Goal: Information Seeking & Learning: Compare options

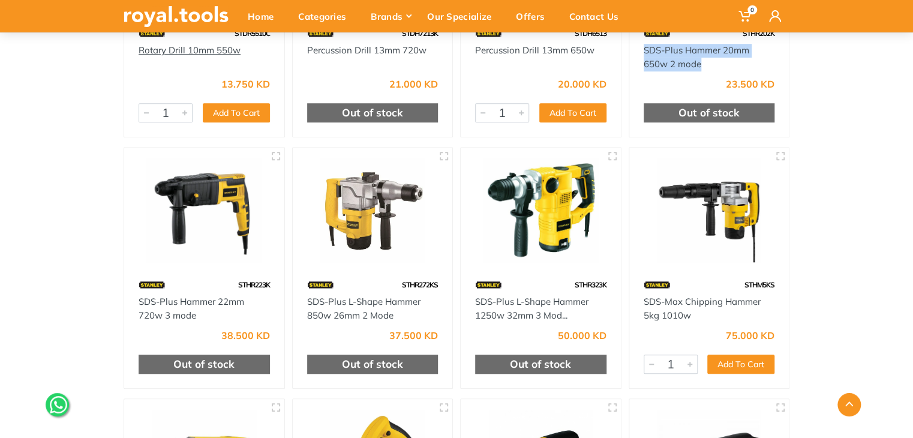
scroll to position [384, 0]
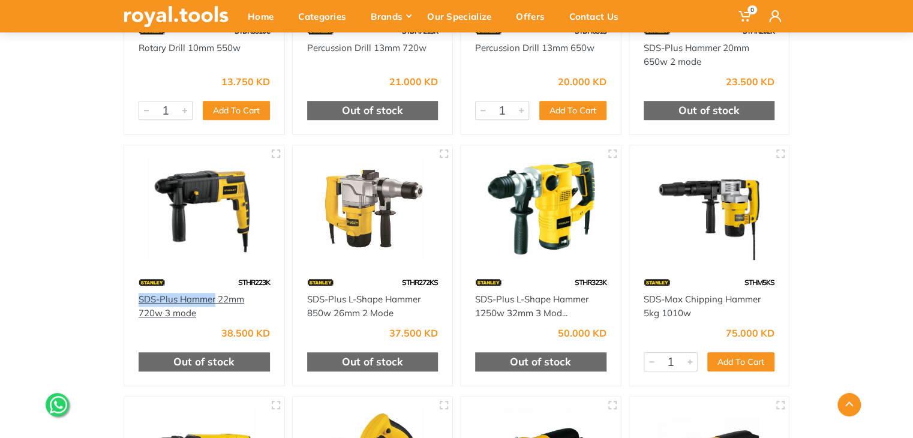
drag, startPoint x: 135, startPoint y: 298, endPoint x: 217, endPoint y: 298, distance: 82.2
click at [217, 298] on div "SDS-Plus Hammer 22mm 720w 3 mode" at bounding box center [204, 306] width 160 height 27
copy link "SDS-Plus Hammer"
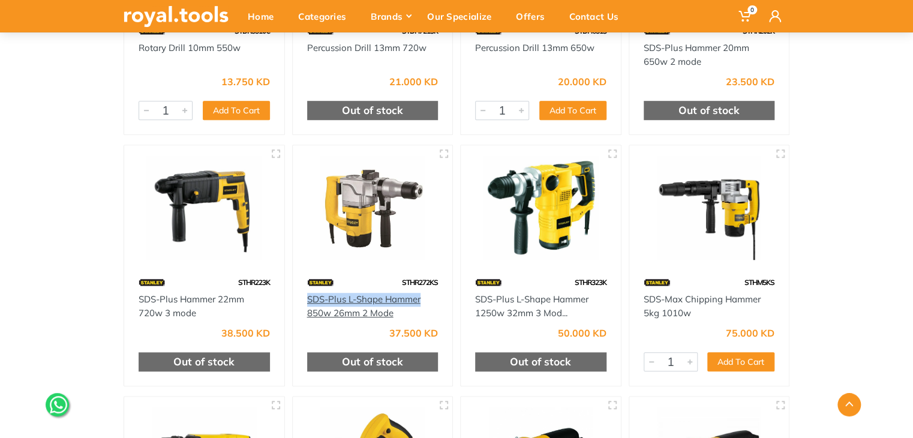
drag, startPoint x: 304, startPoint y: 299, endPoint x: 422, endPoint y: 298, distance: 117.6
click at [422, 298] on div "SDS-Plus L-Shape Hammer 850w 26mm 2 Mode" at bounding box center [373, 306] width 160 height 27
copy link "SDS-Plus L-Shape Hammer"
click at [521, 193] on img at bounding box center [541, 208] width 139 height 104
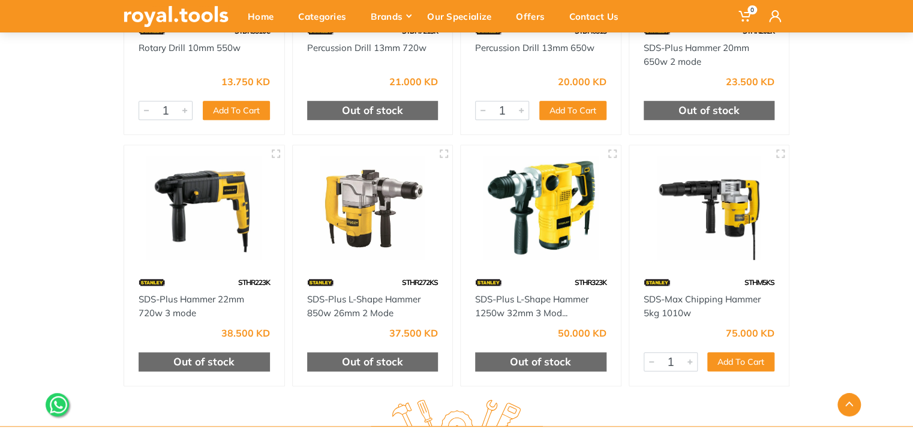
scroll to position [384, 0]
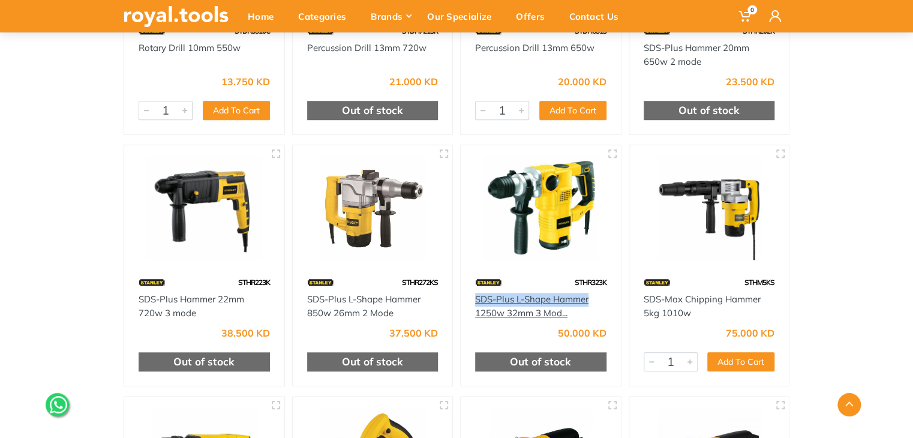
drag, startPoint x: 598, startPoint y: 303, endPoint x: 476, endPoint y: 301, distance: 122.4
click at [476, 301] on div "SDS-Plus L-Shape Hammer 1250w 32mm 3 Mod..." at bounding box center [540, 306] width 131 height 27
copy link "SDS-Plus L-Shape Hammer"
